Goal: Complete application form: Complete application form

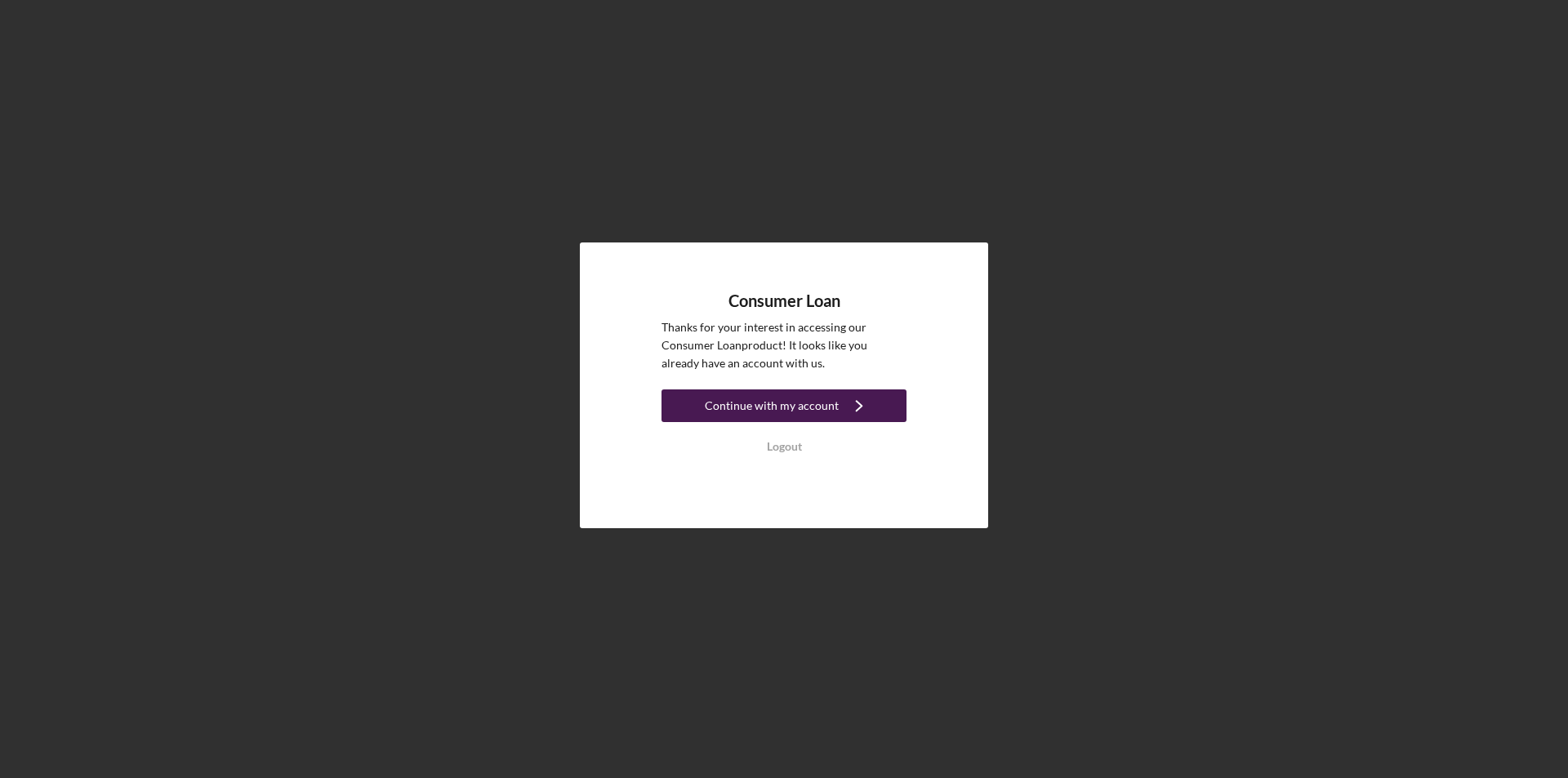
click at [742, 412] on div "Continue with my account" at bounding box center [771, 405] width 134 height 33
